Goal: Contribute content

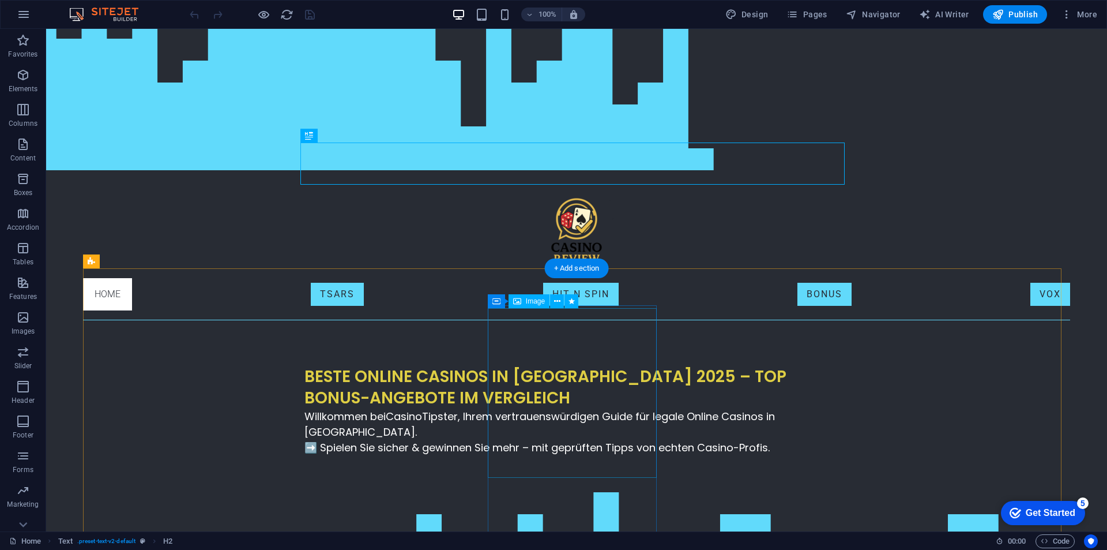
scroll to position [115, 0]
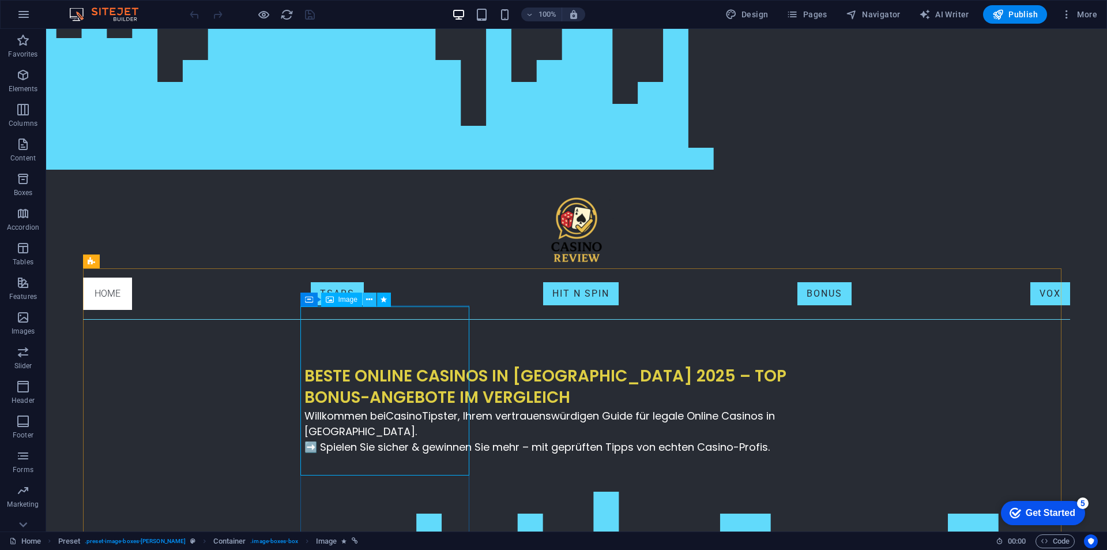
click at [367, 299] on icon at bounding box center [369, 300] width 6 height 12
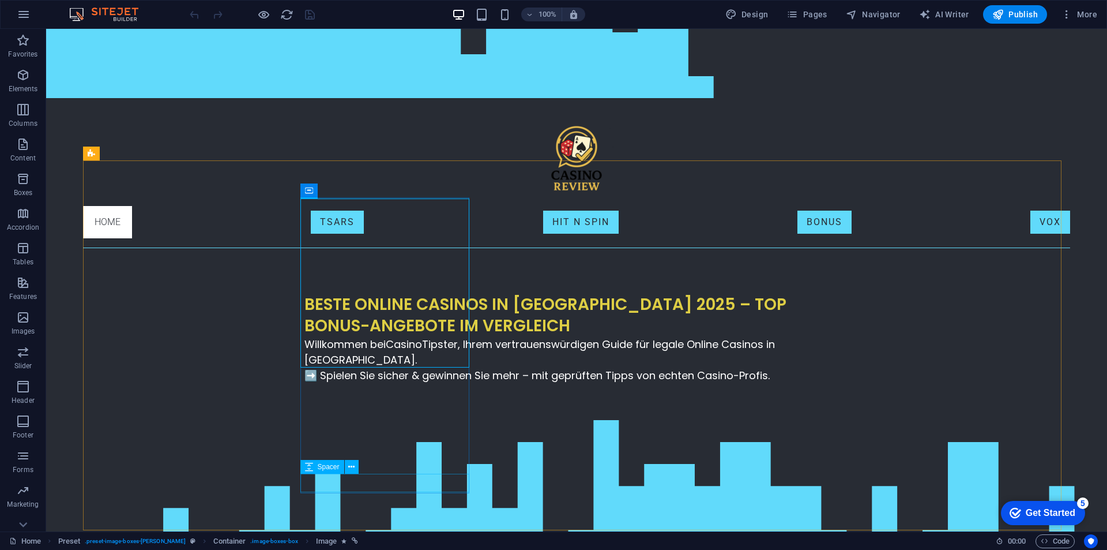
scroll to position [231, 0]
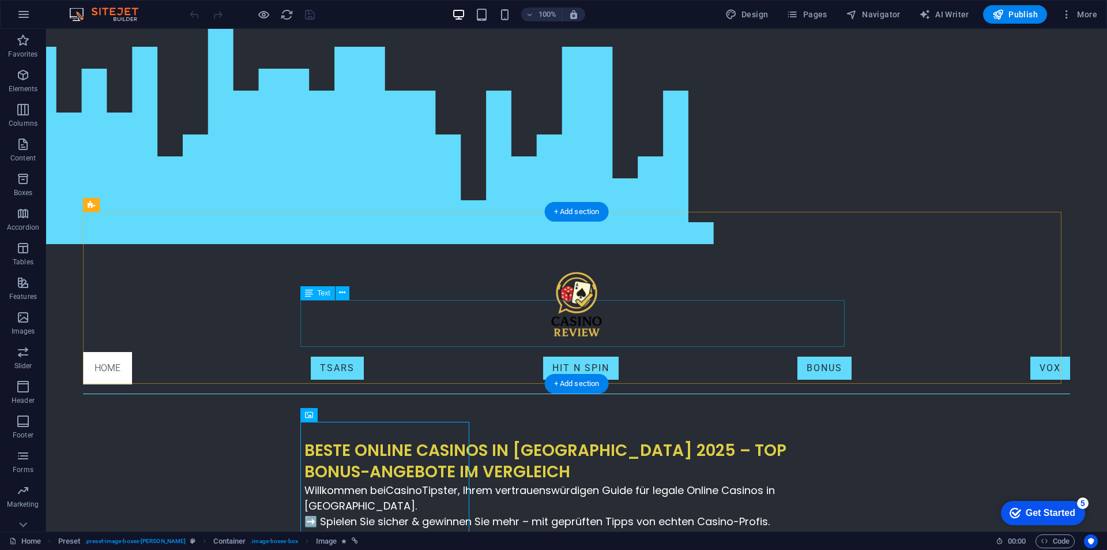
scroll to position [58, 0]
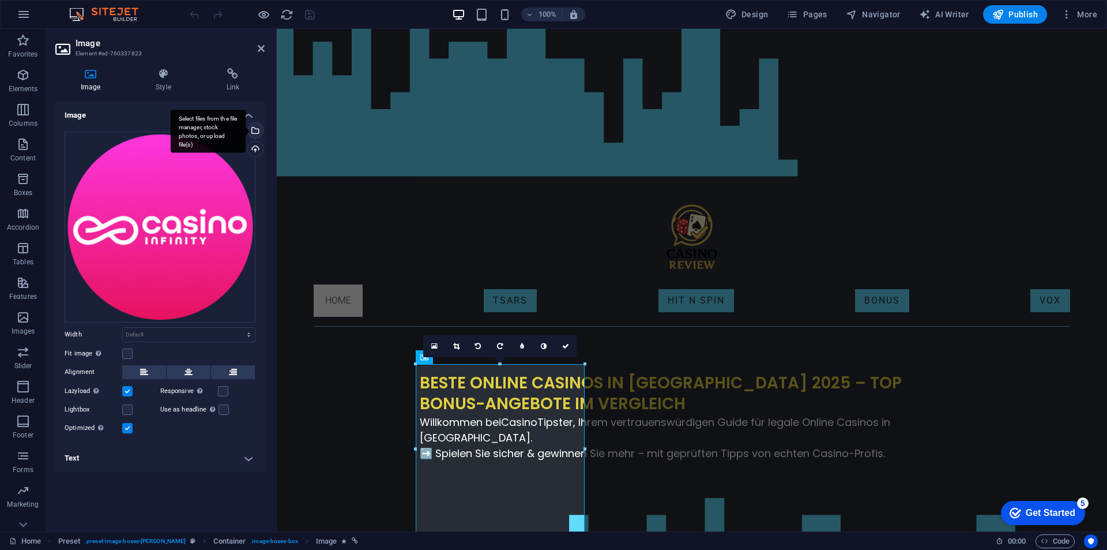
click at [258, 128] on div "Select files from the file manager, stock photos, or upload file(s)" at bounding box center [254, 131] width 17 height 17
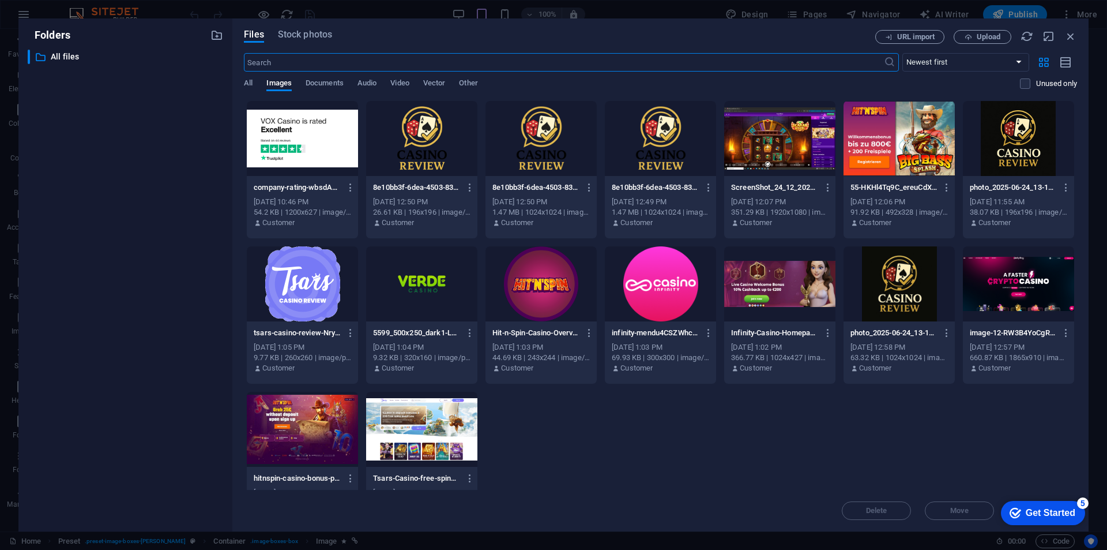
type input "200"
select select "px"
click at [1076, 39] on icon "button" at bounding box center [1071, 36] width 13 height 13
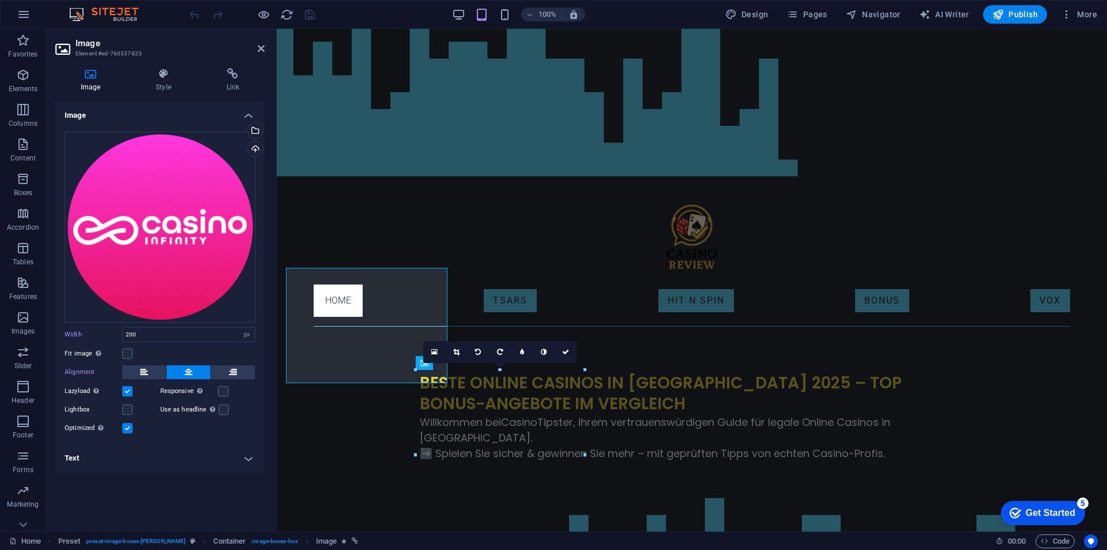
select select "DISABLED_OPTION_VALUE"
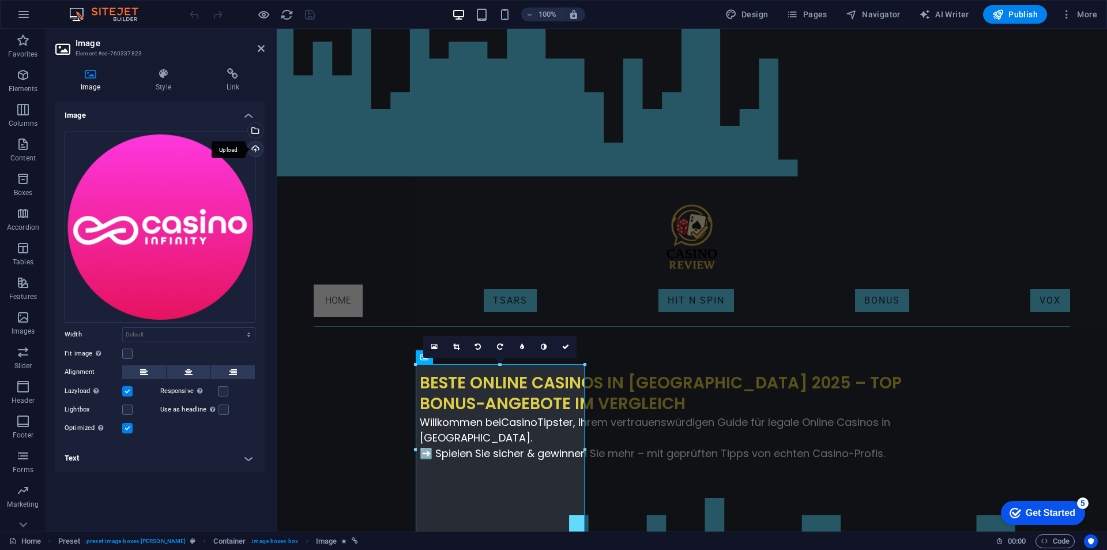
click at [258, 149] on div "Upload" at bounding box center [254, 149] width 17 height 17
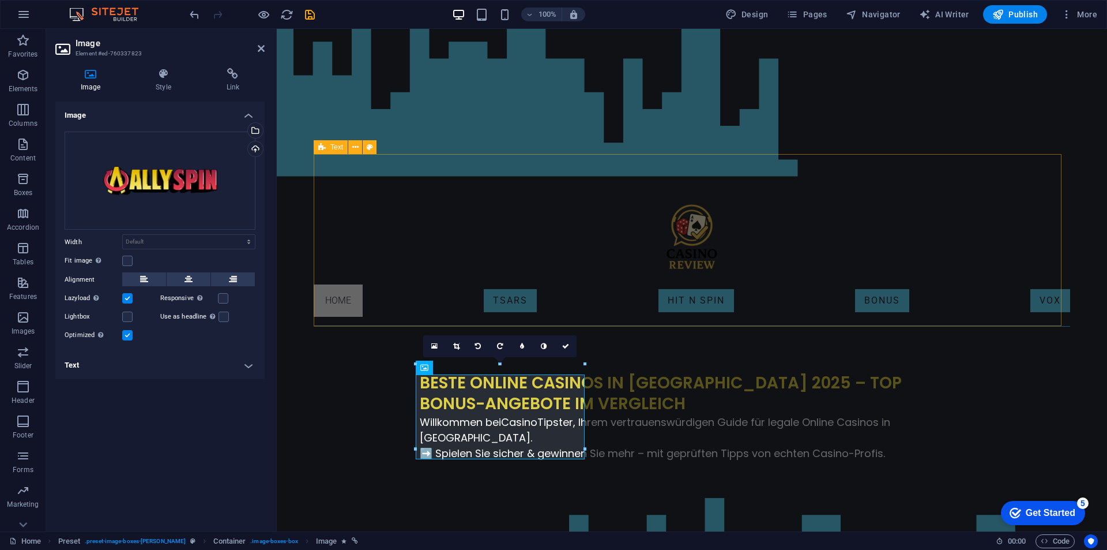
click at [435, 326] on div "Beste Online Casinos in [GEOGRAPHIC_DATA] 2025 – Top Bonus-Angebote im Vergleic…" at bounding box center [692, 412] width 757 height 172
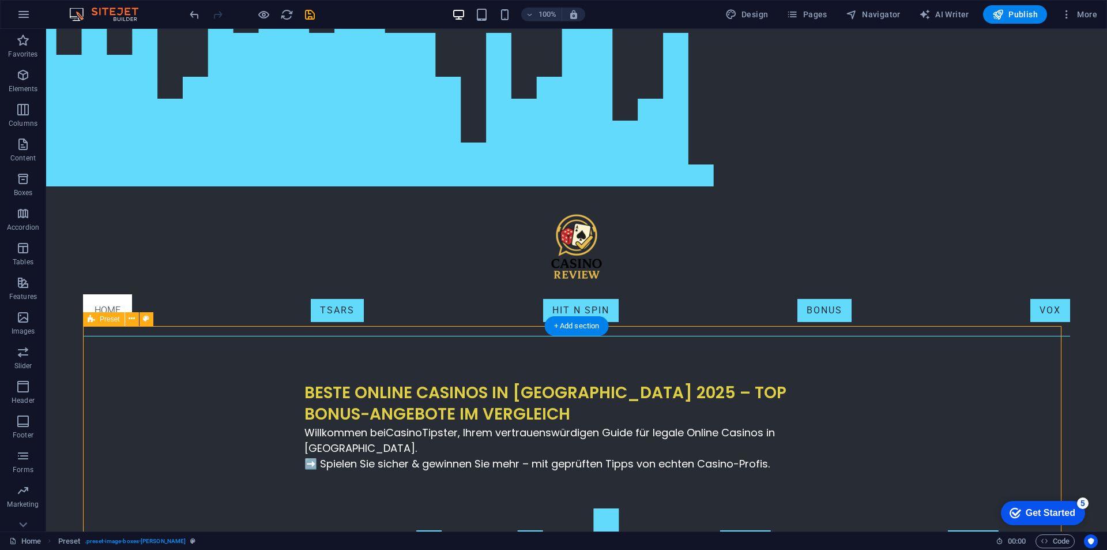
scroll to position [115, 0]
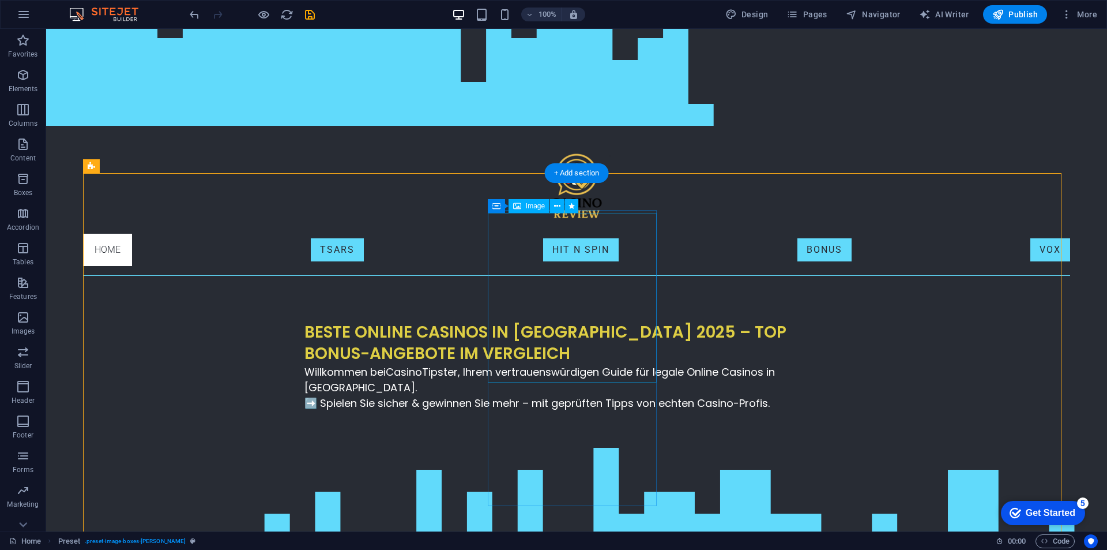
scroll to position [231, 0]
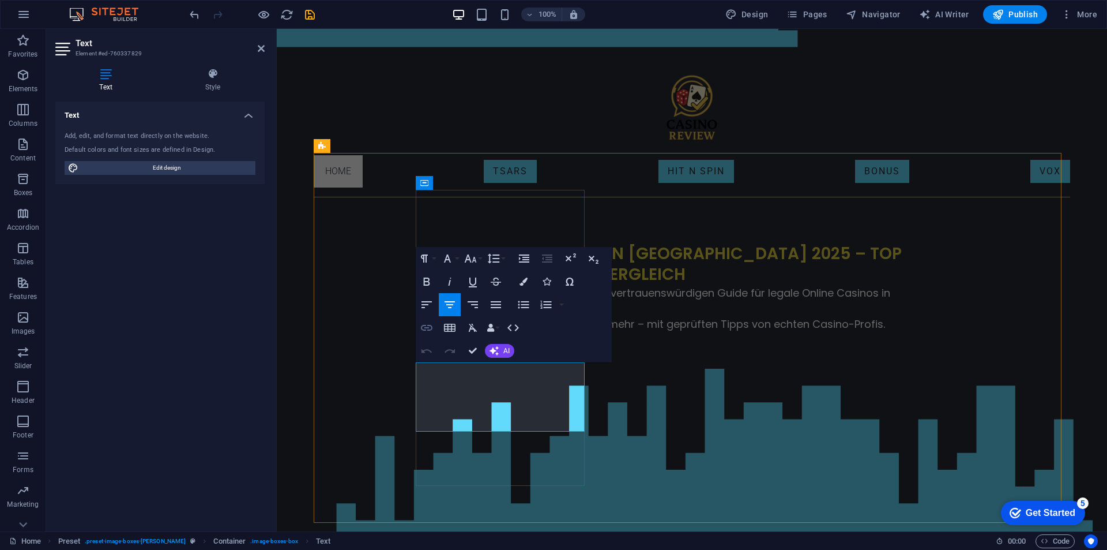
scroll to position [173, 0]
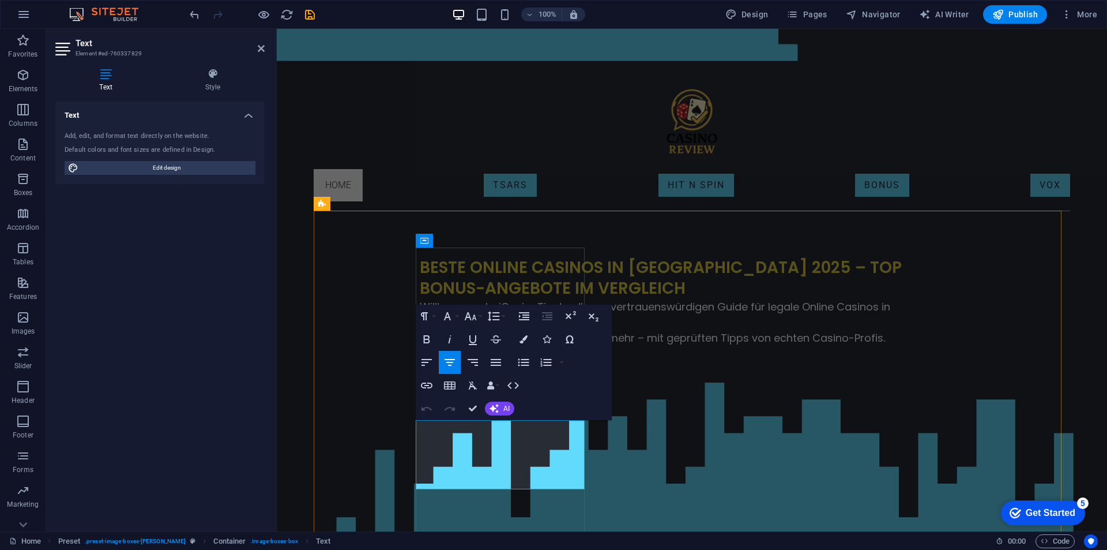
drag, startPoint x: 449, startPoint y: 423, endPoint x: 480, endPoint y: 423, distance: 31.1
drag, startPoint x: 467, startPoint y: 431, endPoint x: 431, endPoint y: 417, distance: 38.9
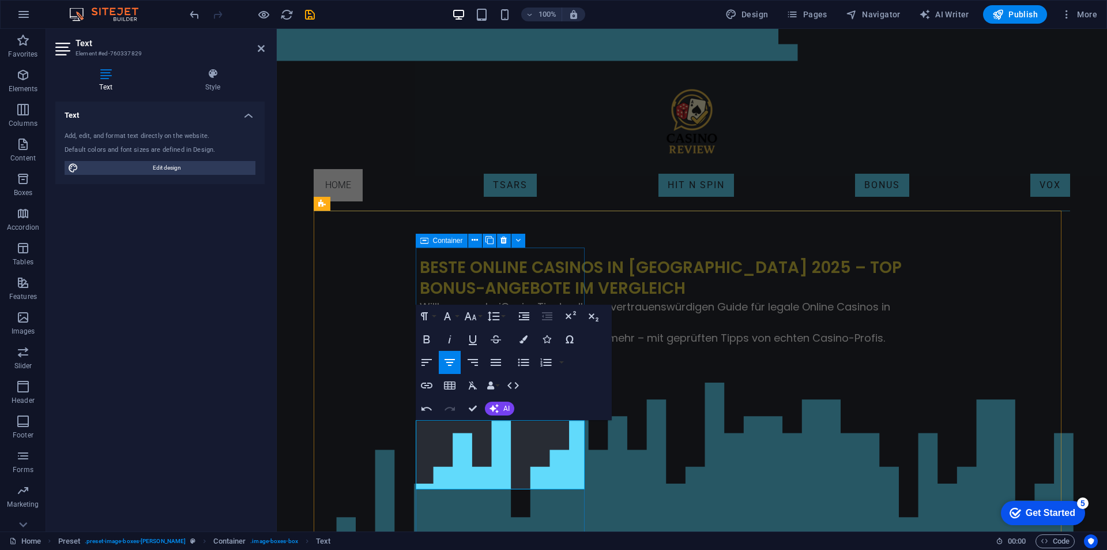
click at [433, 417] on button "Undo" at bounding box center [427, 408] width 22 height 23
drag, startPoint x: 438, startPoint y: 427, endPoint x: 465, endPoint y: 427, distance: 26.5
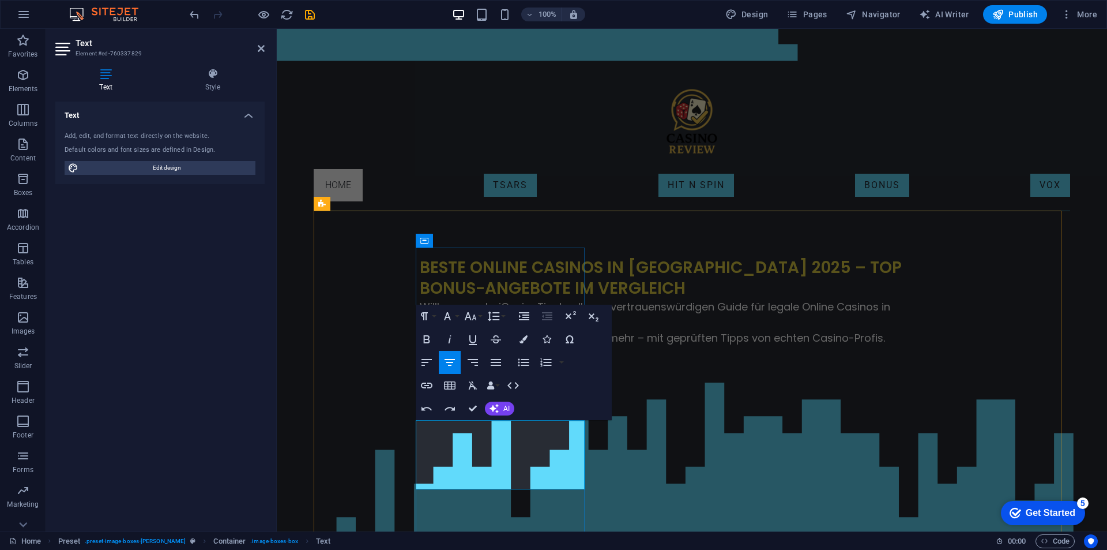
drag, startPoint x: 451, startPoint y: 426, endPoint x: 469, endPoint y: 427, distance: 18.5
drag, startPoint x: 639, startPoint y: 425, endPoint x: 250, endPoint y: 422, distance: 388.7
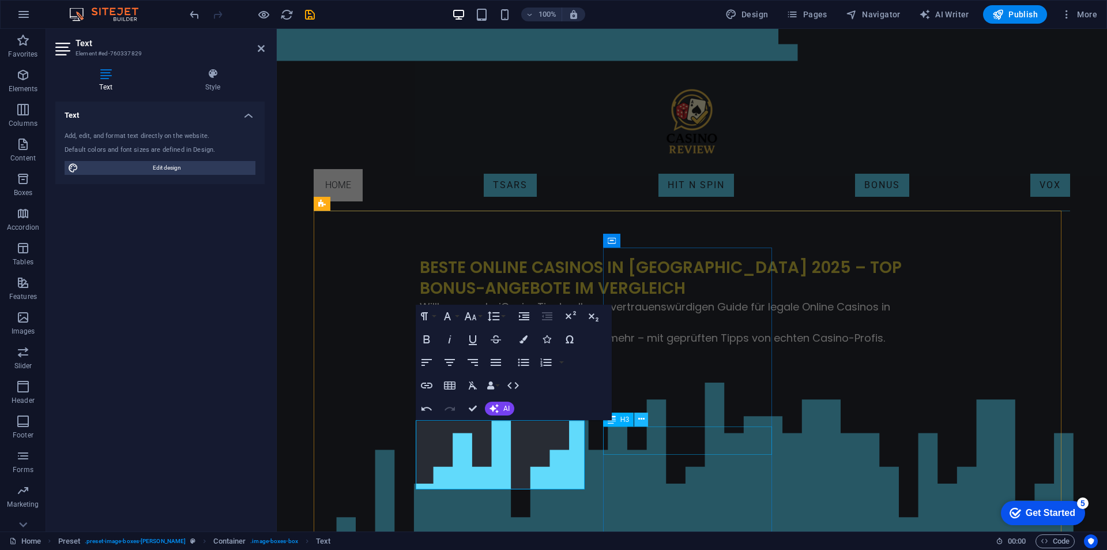
click at [639, 425] on icon at bounding box center [641, 419] width 6 height 12
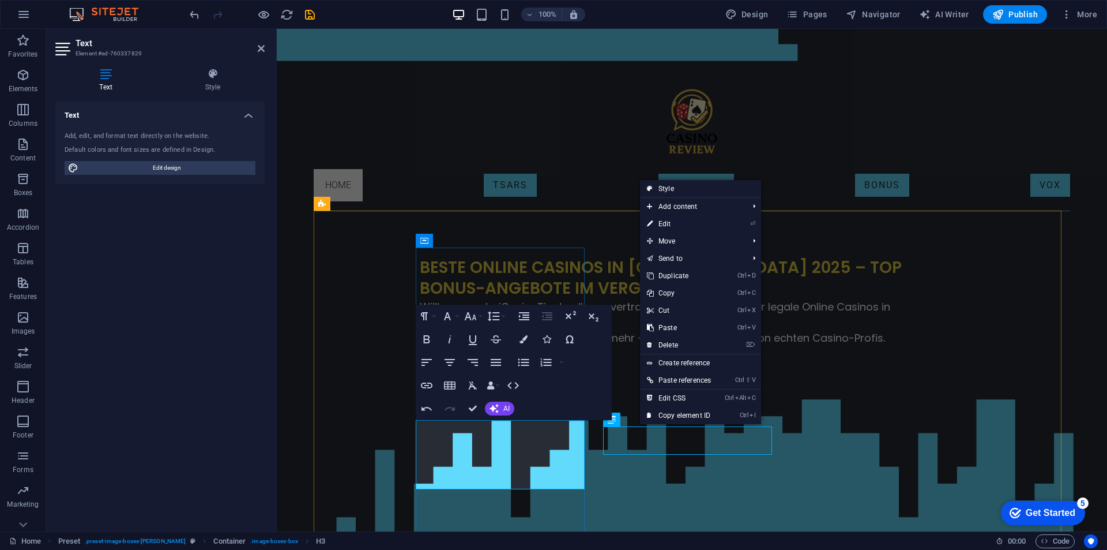
drag, startPoint x: 508, startPoint y: 456, endPoint x: 731, endPoint y: 453, distance: 223.2
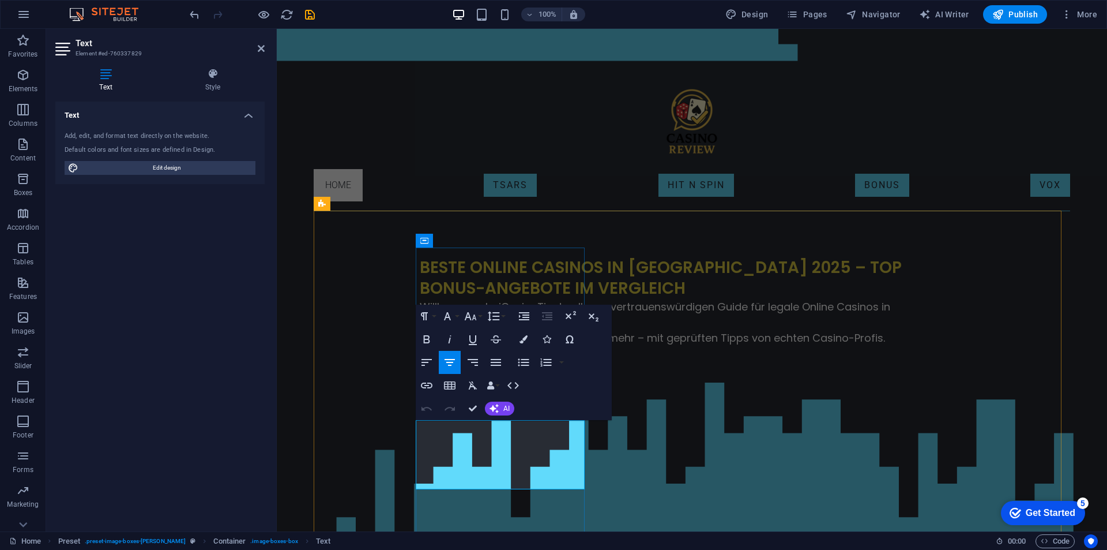
drag, startPoint x: 456, startPoint y: 430, endPoint x: 502, endPoint y: 425, distance: 46.4
drag, startPoint x: 456, startPoint y: 428, endPoint x: 510, endPoint y: 429, distance: 54.2
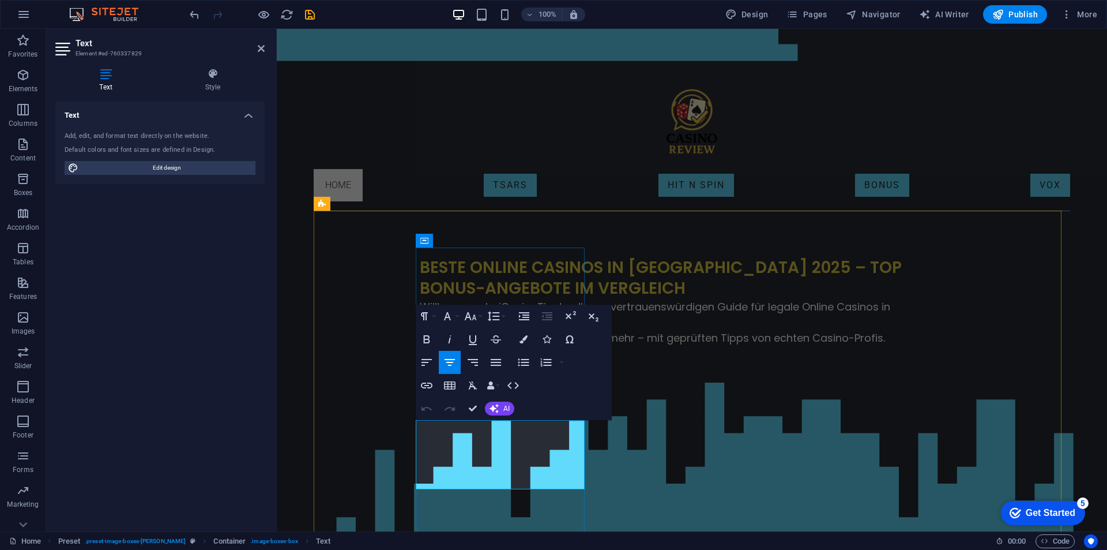
drag, startPoint x: 456, startPoint y: 423, endPoint x: 471, endPoint y: 428, distance: 15.9
drag, startPoint x: 451, startPoint y: 428, endPoint x: 472, endPoint y: 427, distance: 20.8
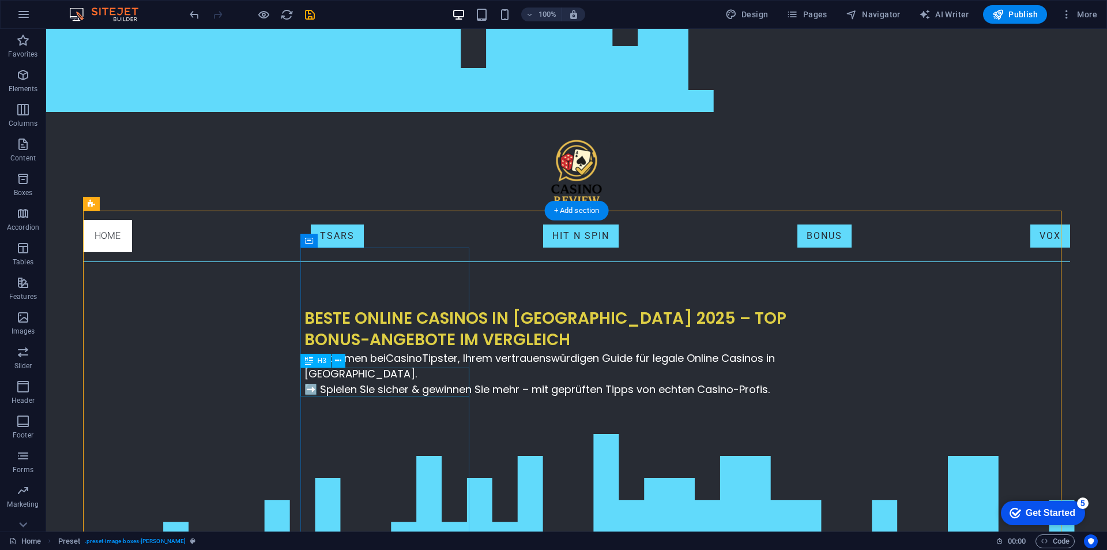
drag, startPoint x: 394, startPoint y: 392, endPoint x: 159, endPoint y: 400, distance: 235.4
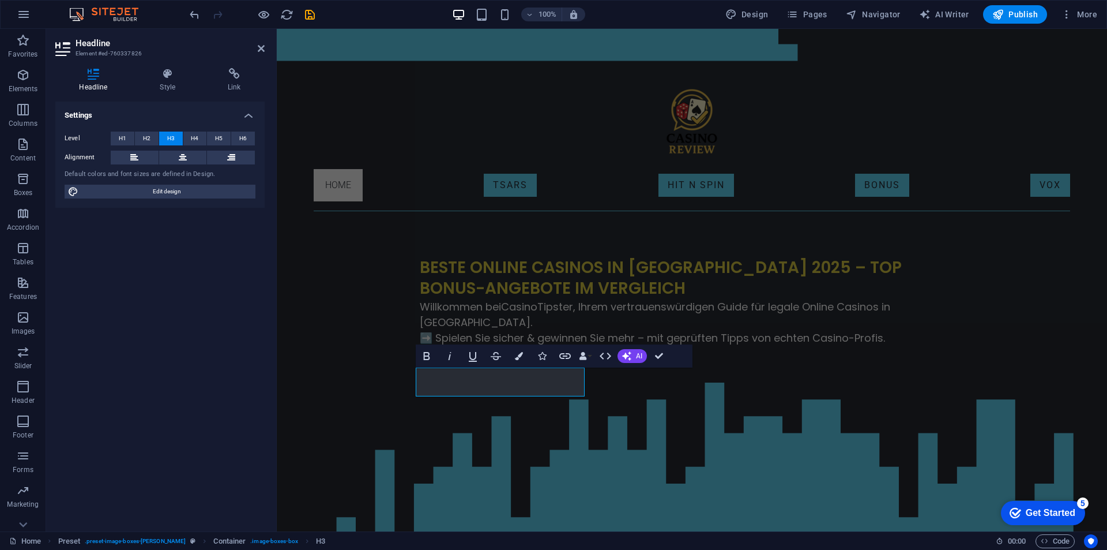
click at [273, 392] on div "Headline Style Link Settings Level H1 H2 H3 H4 H5 H6 Alignment Default colors a…" at bounding box center [160, 295] width 228 height 472
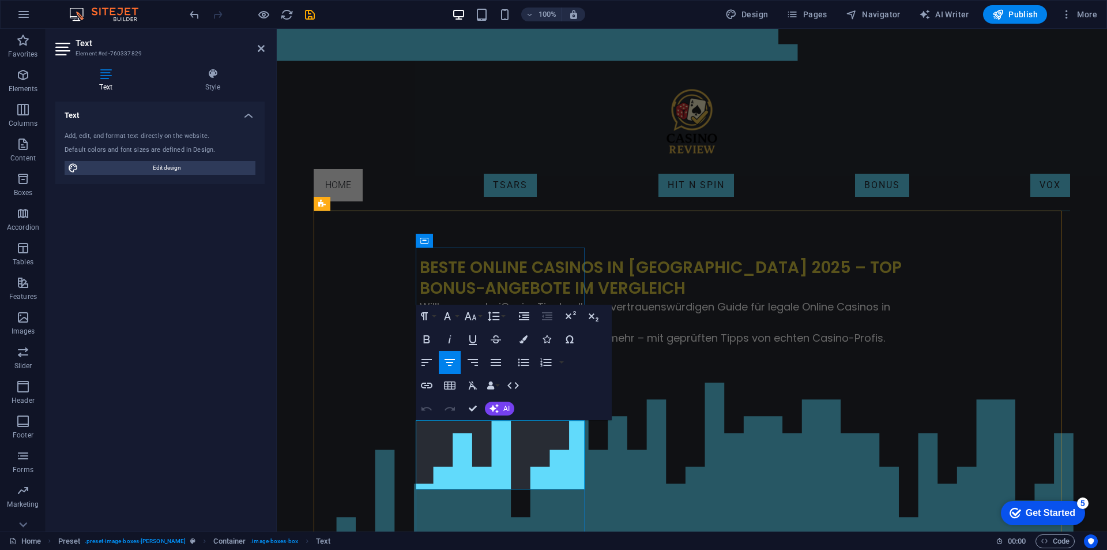
drag, startPoint x: 445, startPoint y: 424, endPoint x: 482, endPoint y: 425, distance: 37.5
drag, startPoint x: 472, startPoint y: 427, endPoint x: 465, endPoint y: 428, distance: 7.0
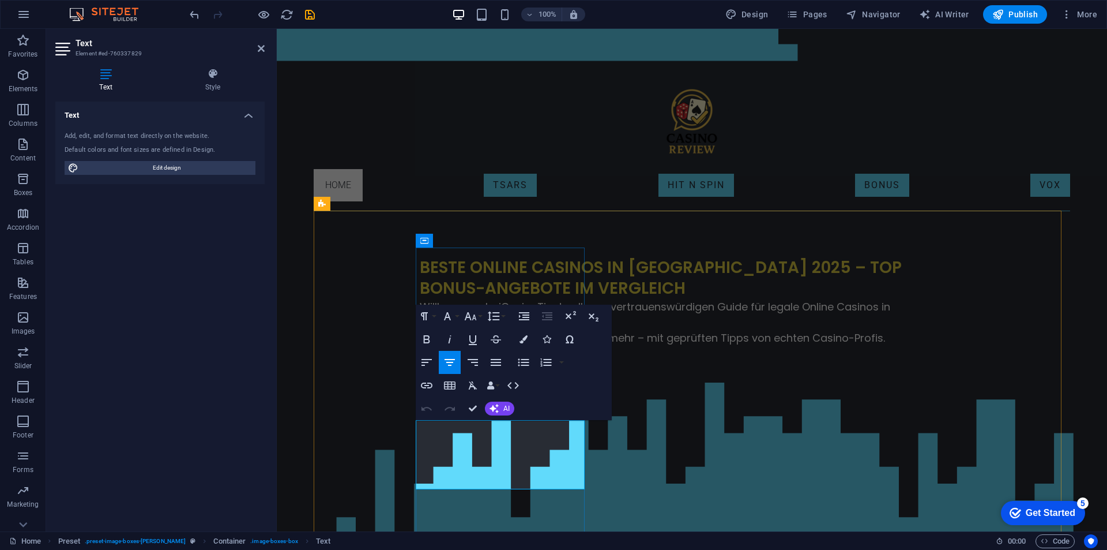
drag, startPoint x: 494, startPoint y: 439, endPoint x: 438, endPoint y: 420, distance: 58.5
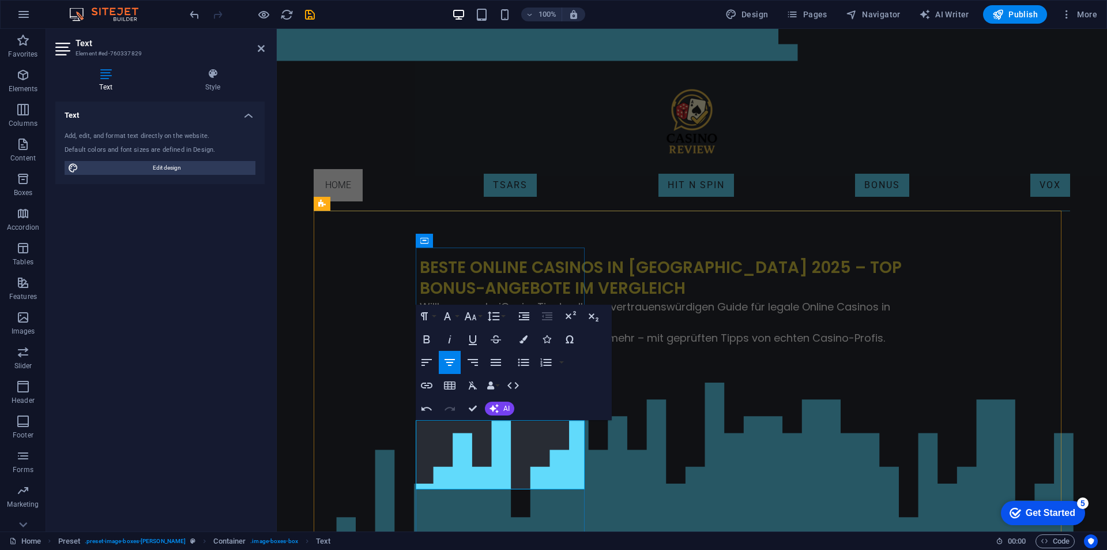
drag, startPoint x: 464, startPoint y: 422, endPoint x: 490, endPoint y: 418, distance: 25.7
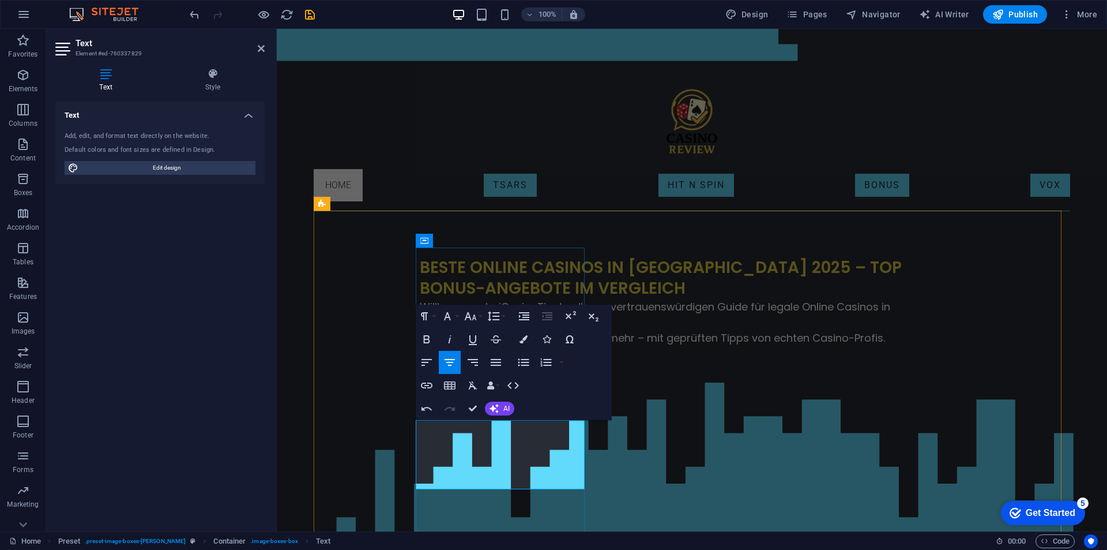
drag, startPoint x: 452, startPoint y: 427, endPoint x: 499, endPoint y: 427, distance: 46.7
drag, startPoint x: 471, startPoint y: 401, endPoint x: 420, endPoint y: 381, distance: 54.9
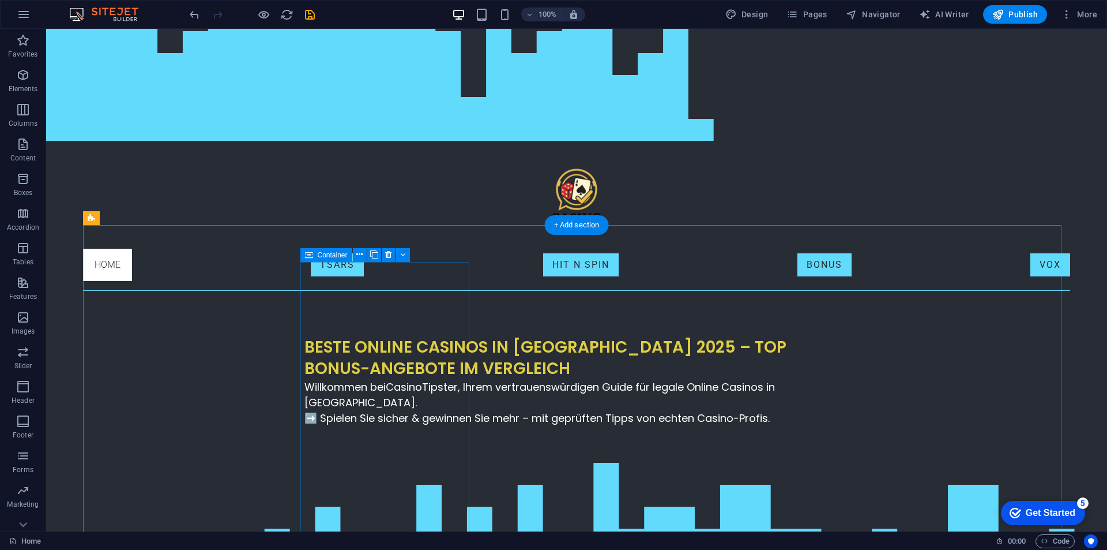
scroll to position [231, 0]
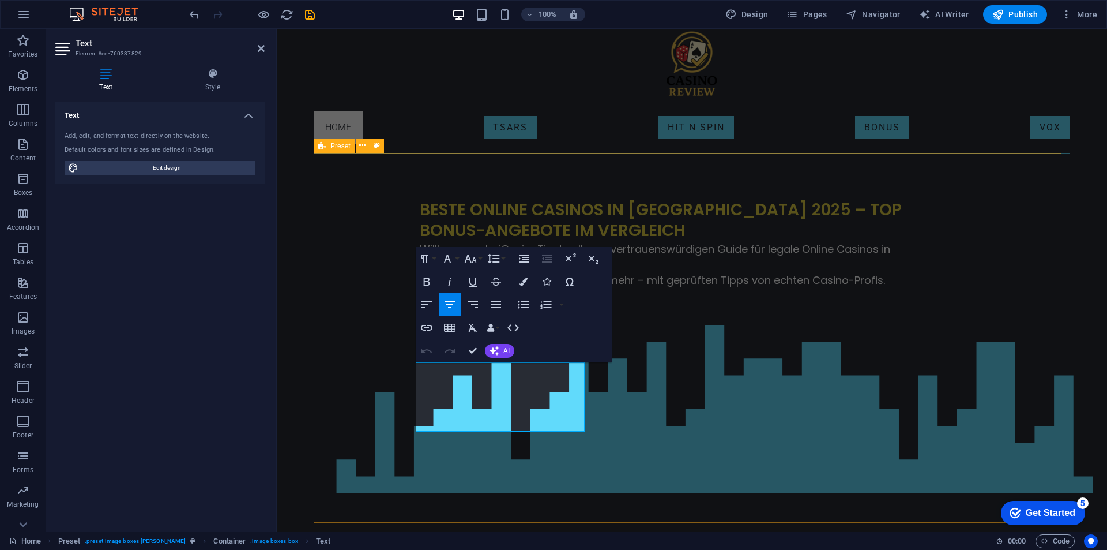
drag, startPoint x: 574, startPoint y: 426, endPoint x: 394, endPoint y: 341, distance: 198.1
click at [197, 80] on h4 "Style" at bounding box center [213, 80] width 104 height 24
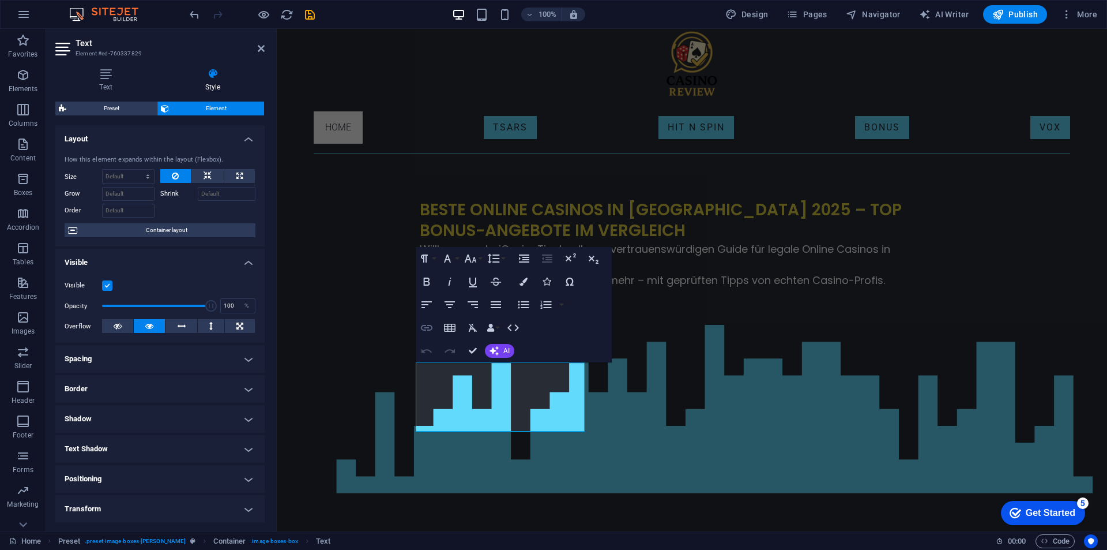
click at [422, 328] on icon "button" at bounding box center [427, 328] width 12 height 6
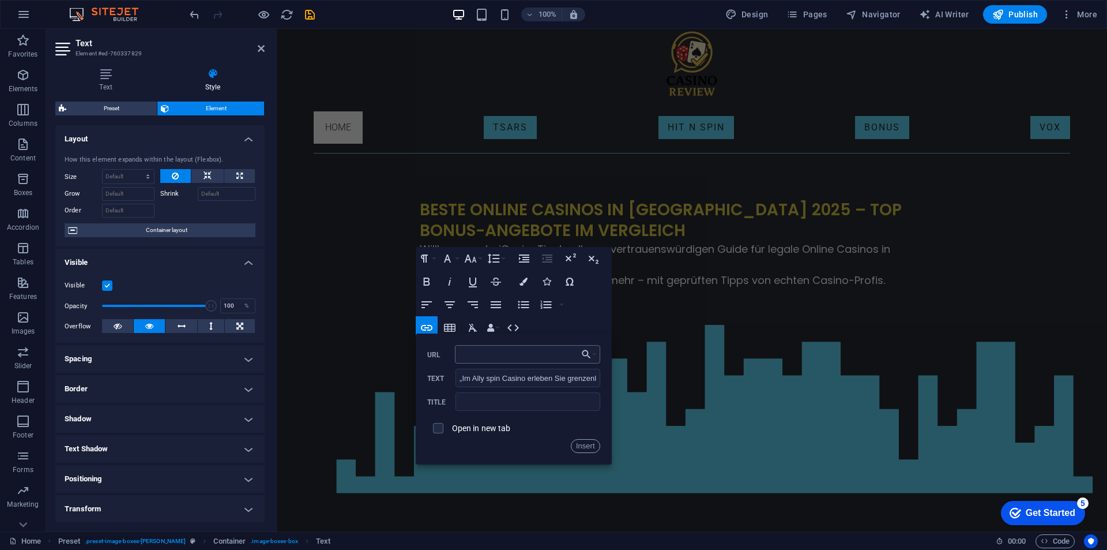
click at [494, 352] on input "URL" at bounding box center [527, 354] width 145 height 18
paste input "[URL][DOMAIN_NAME]"
type input "[URL][DOMAIN_NAME]"
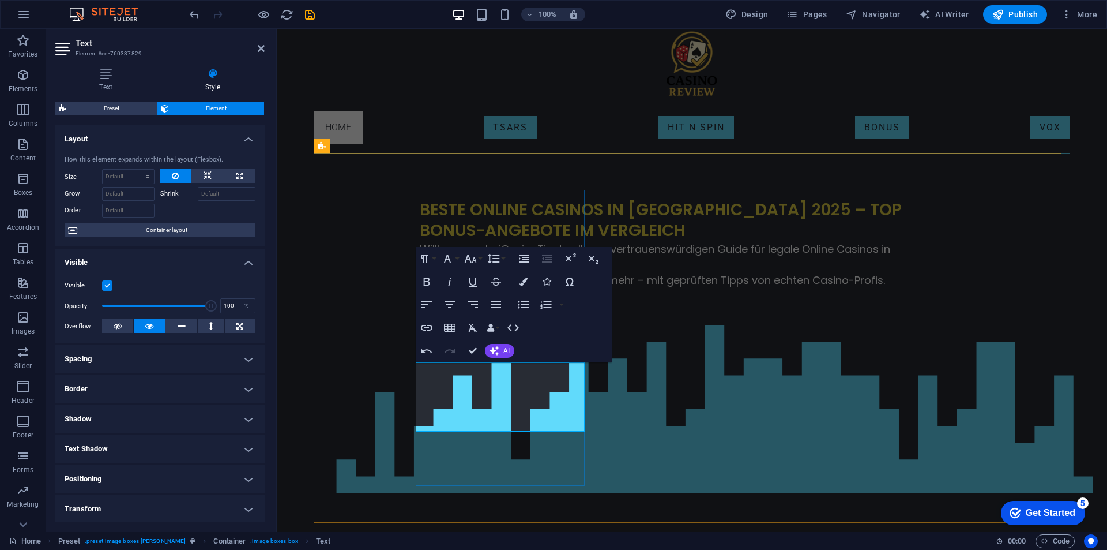
scroll to position [0, 0]
click at [422, 322] on icon "button" at bounding box center [427, 328] width 14 height 14
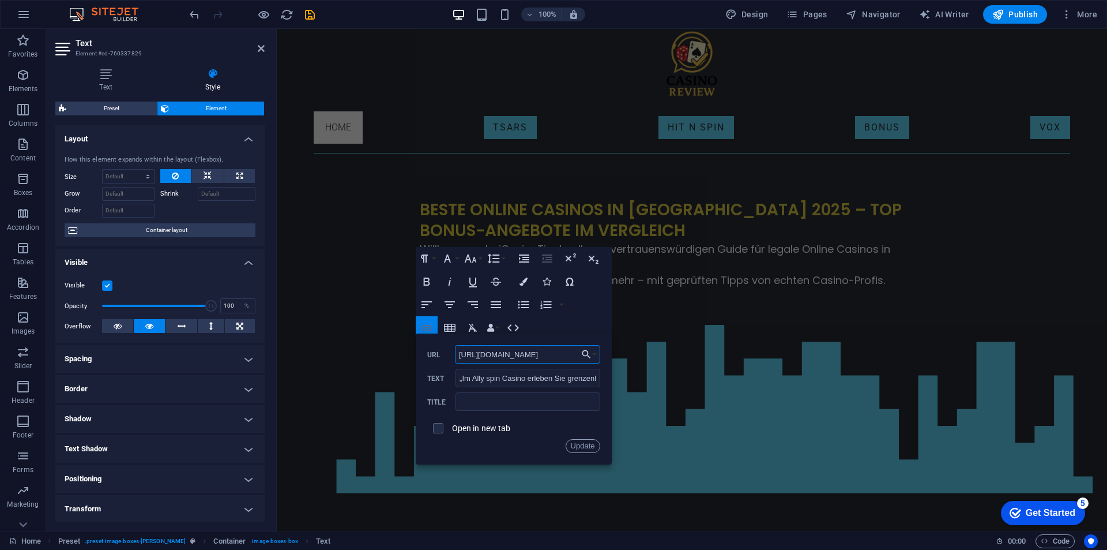
scroll to position [0, 422]
click at [552, 352] on input "[URL][DOMAIN_NAME]" at bounding box center [527, 354] width 145 height 18
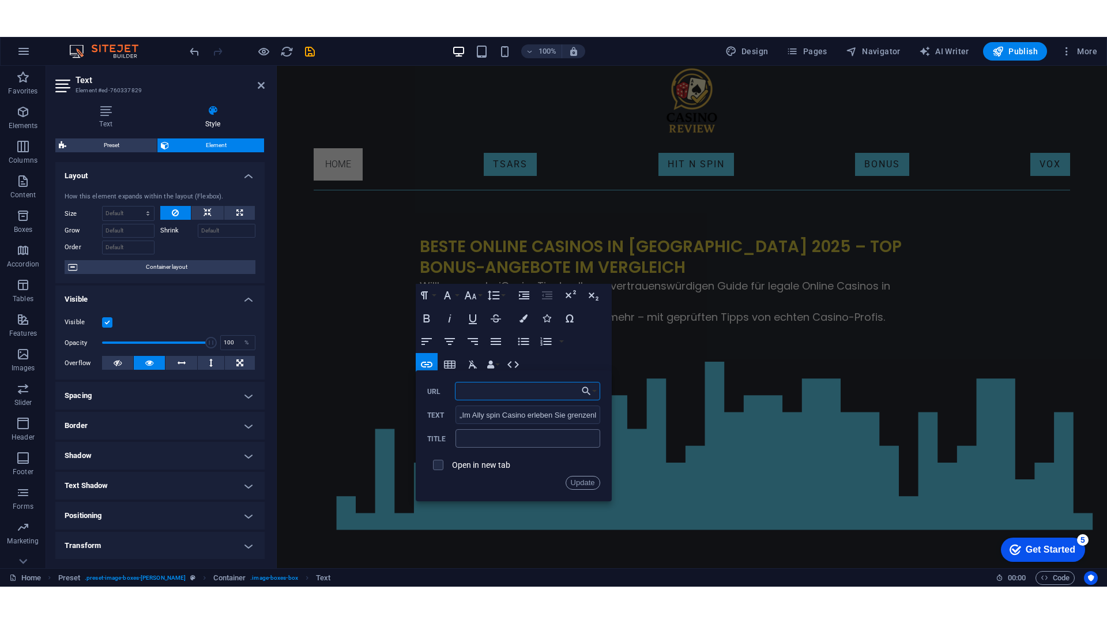
scroll to position [0, 0]
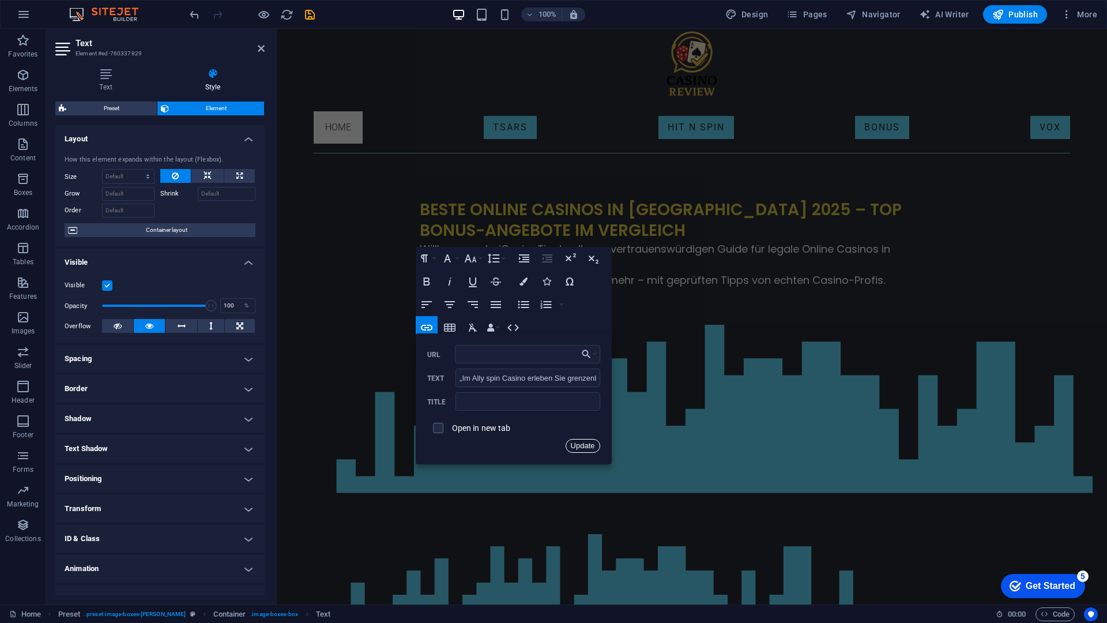
click at [579, 443] on button "Update" at bounding box center [583, 446] width 35 height 14
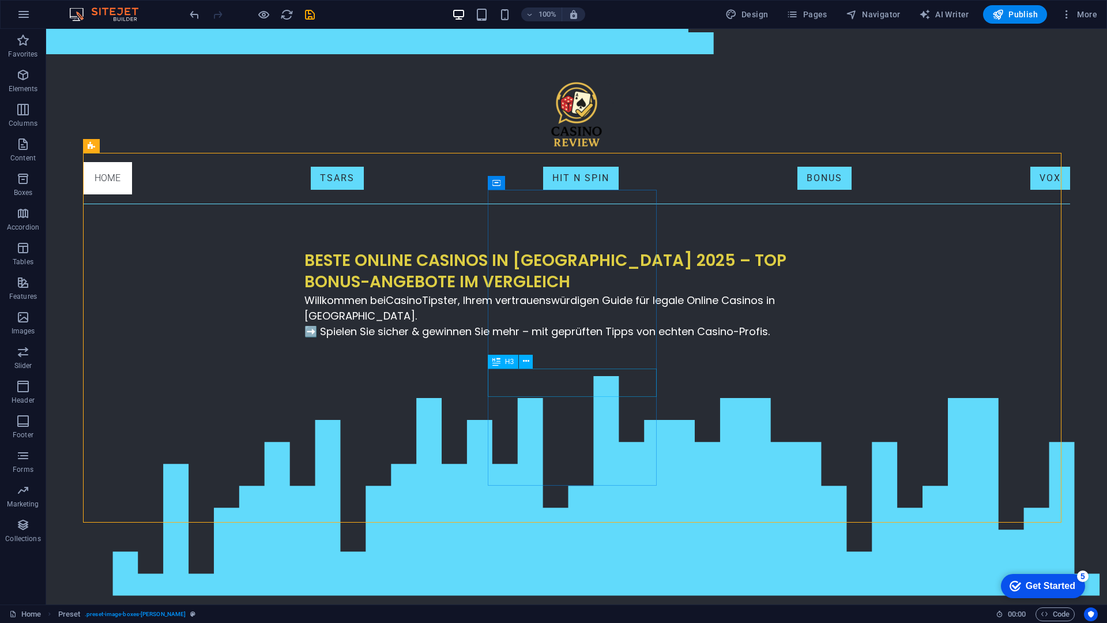
click at [499, 366] on icon at bounding box center [496, 362] width 8 height 14
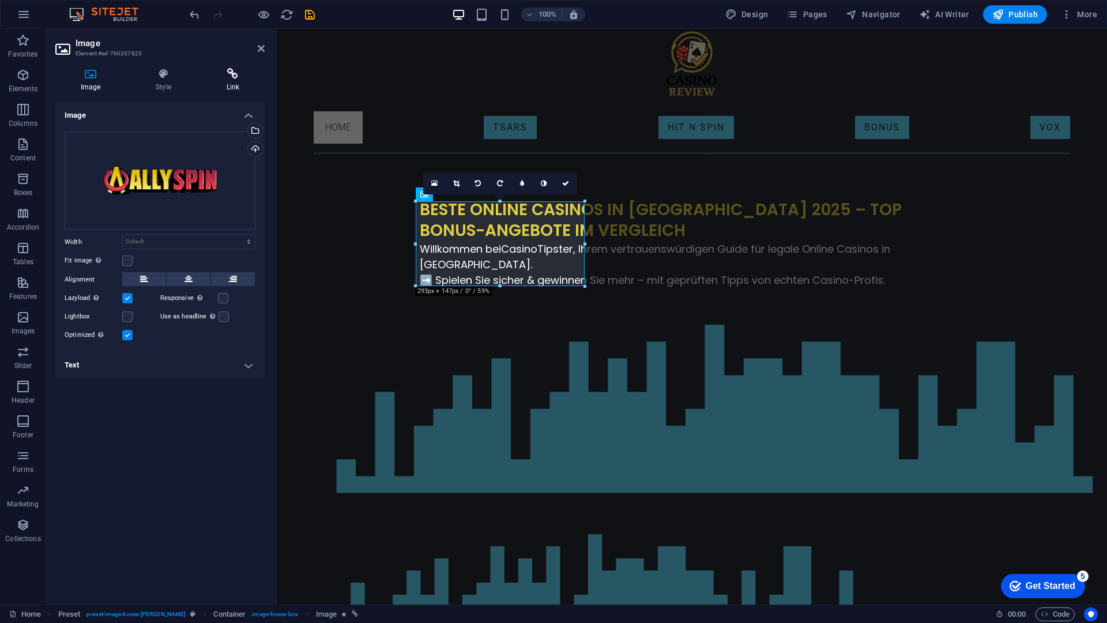
click at [219, 70] on icon at bounding box center [232, 74] width 63 height 12
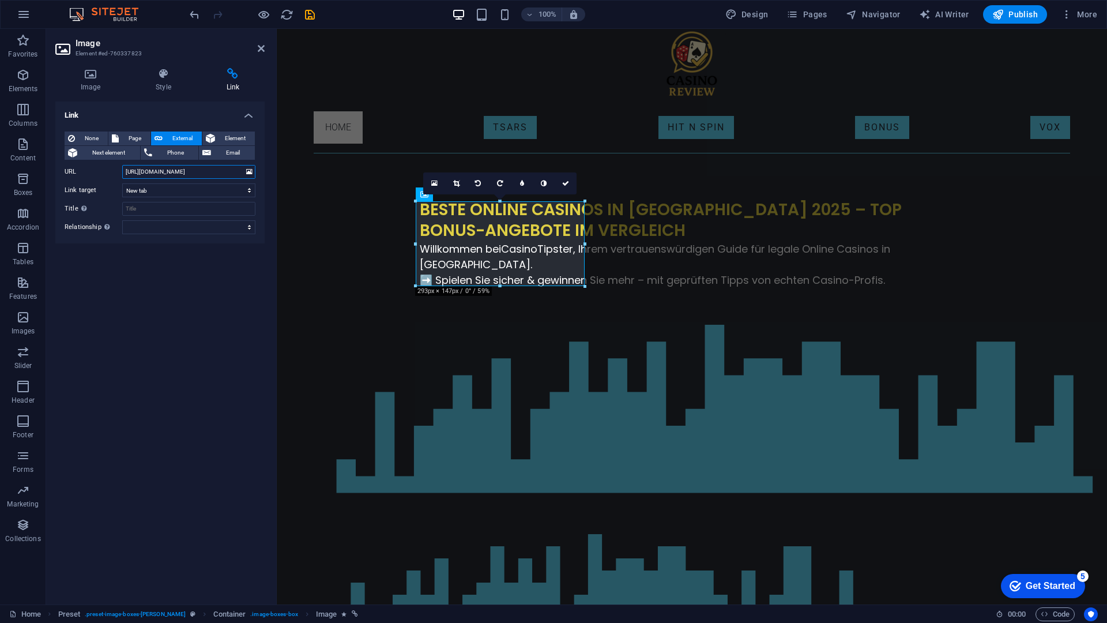
click at [142, 171] on input "[URL][DOMAIN_NAME]" at bounding box center [188, 172] width 133 height 14
paste input "allyspingerm"
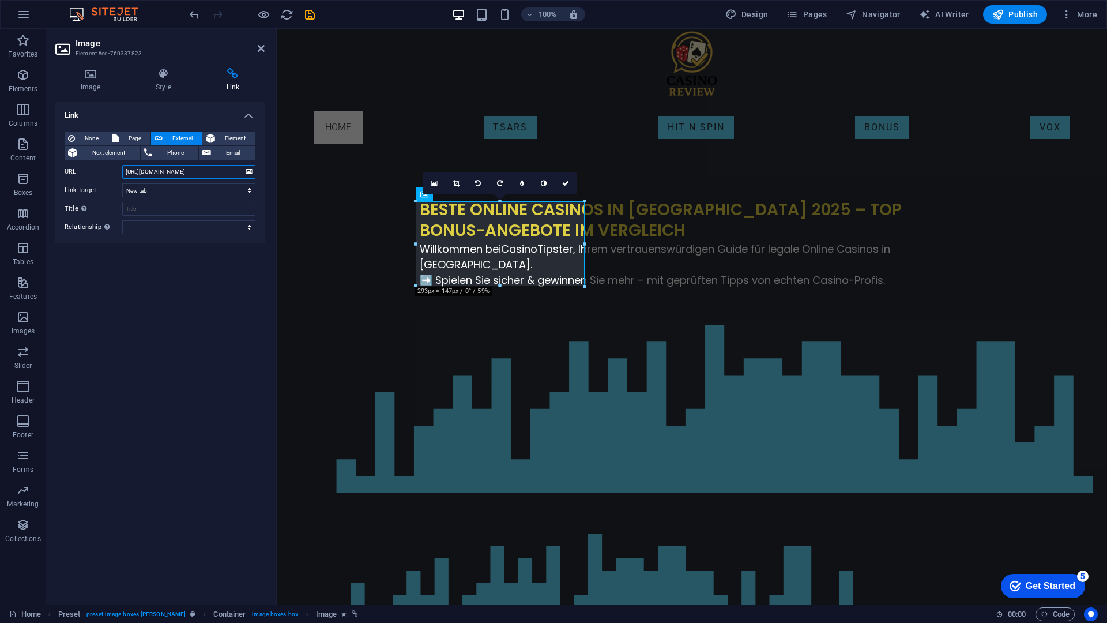
scroll to position [0, 269]
type input "[URL][DOMAIN_NAME]"
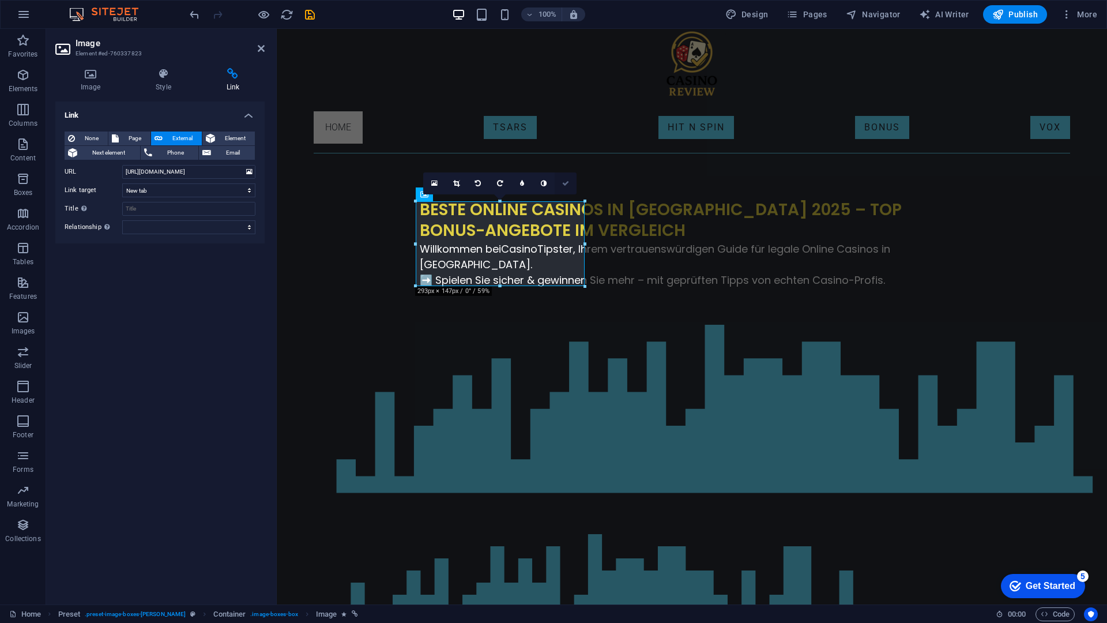
click at [568, 185] on icon at bounding box center [565, 183] width 7 height 7
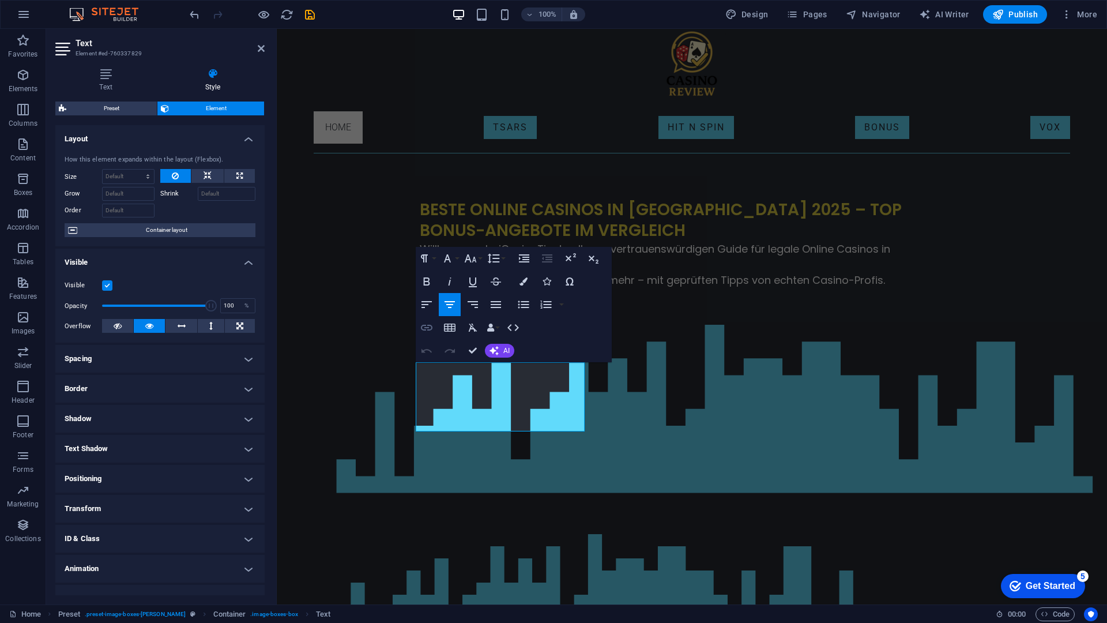
click at [426, 330] on icon "button" at bounding box center [427, 328] width 14 height 14
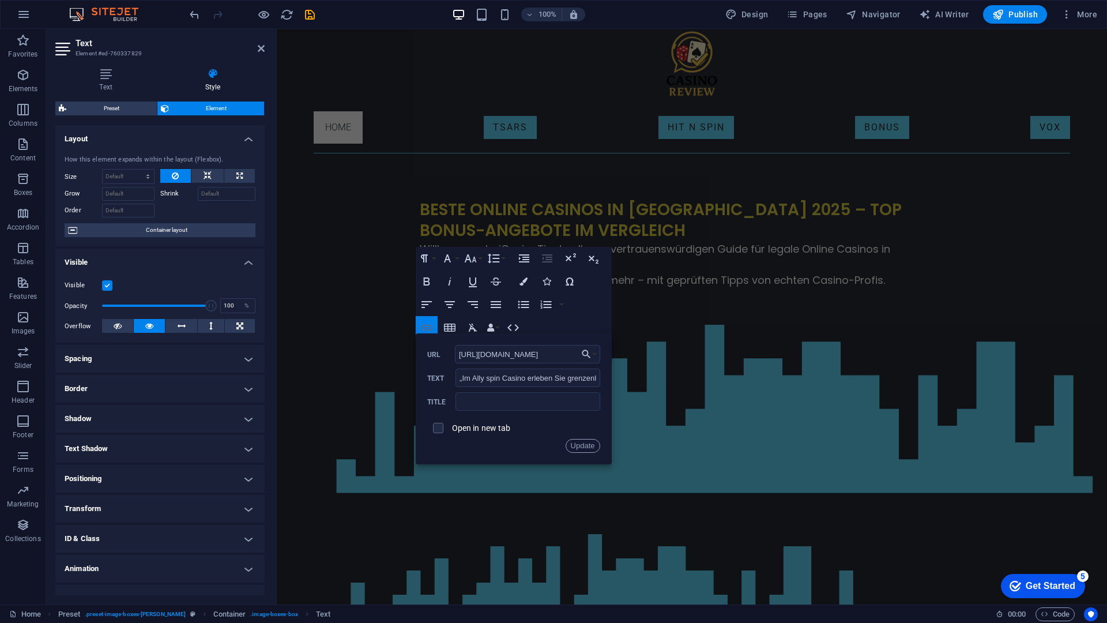
scroll to position [0, 422]
click at [583, 446] on button "Update" at bounding box center [583, 446] width 35 height 14
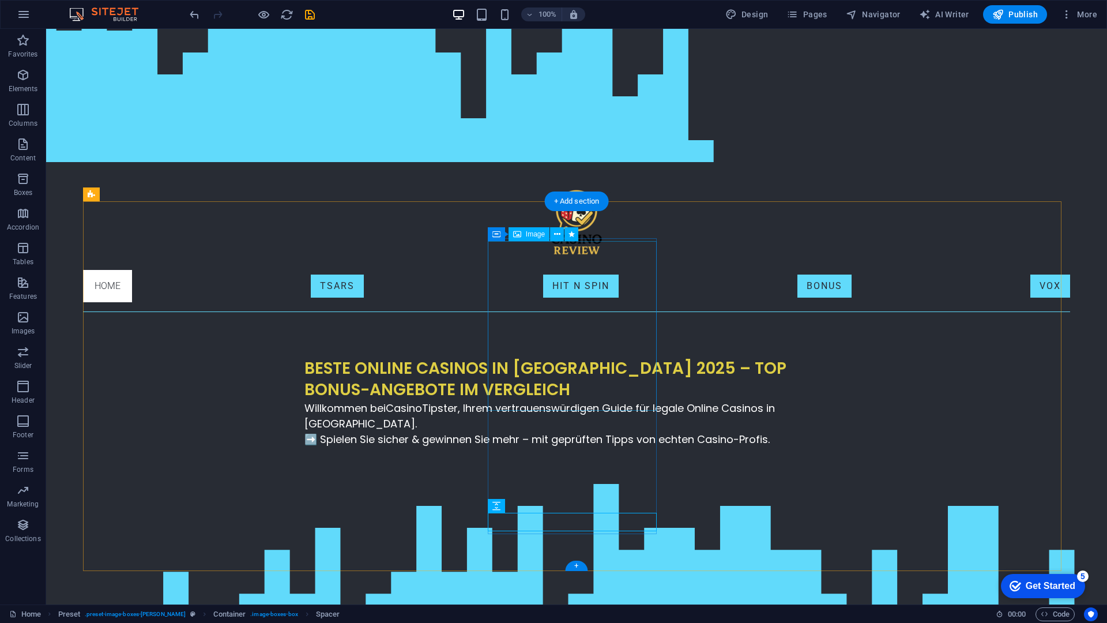
scroll to position [115, 0]
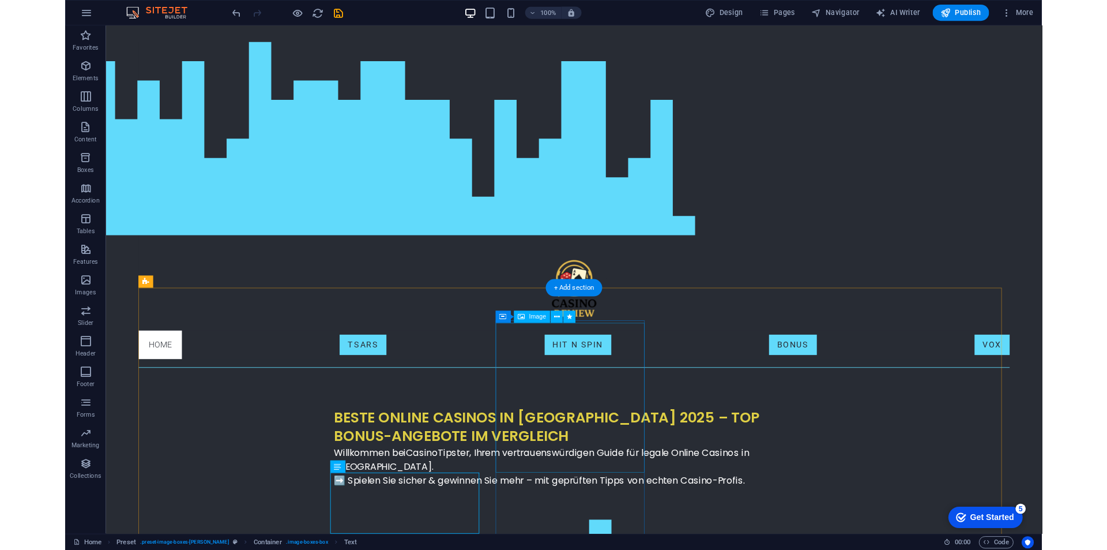
scroll to position [0, 0]
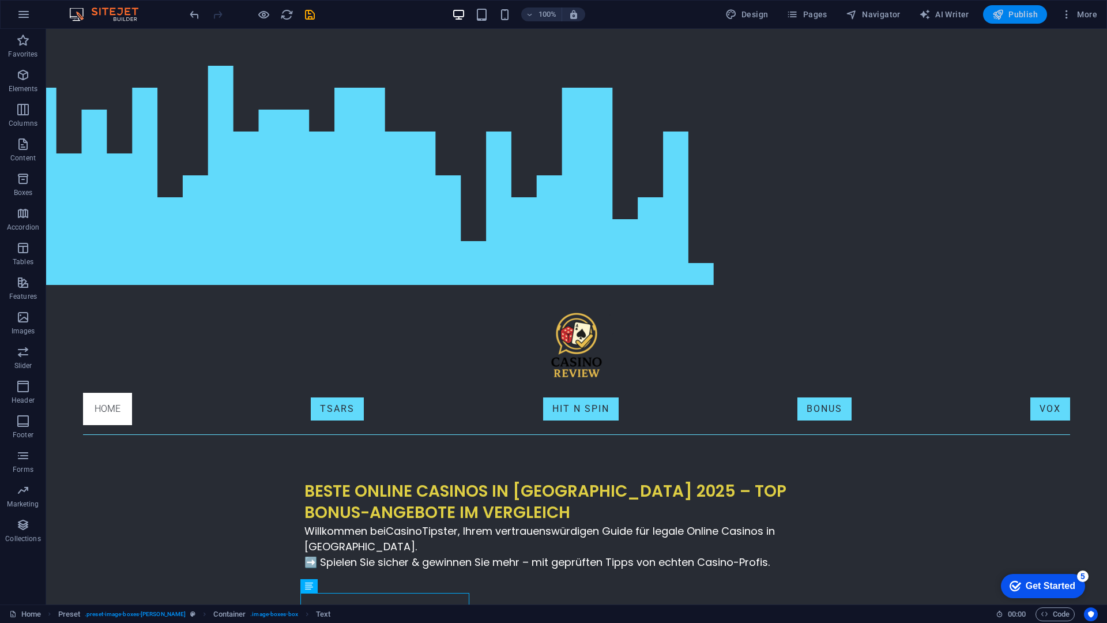
click at [1019, 20] on button "Publish" at bounding box center [1015, 14] width 64 height 18
click at [1012, 12] on span "Publish" at bounding box center [1015, 15] width 46 height 12
click at [1007, 20] on span "Publish" at bounding box center [1015, 15] width 46 height 12
drag, startPoint x: 1012, startPoint y: 7, endPoint x: 989, endPoint y: 46, distance: 44.7
click at [1012, 7] on button "Publish" at bounding box center [1015, 14] width 64 height 18
